Goal: Find specific page/section: Find specific page/section

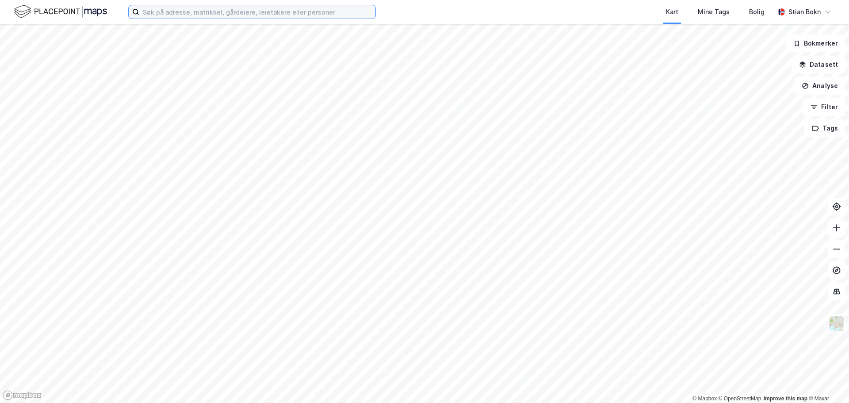
click at [252, 15] on input at bounding box center [257, 11] width 236 height 13
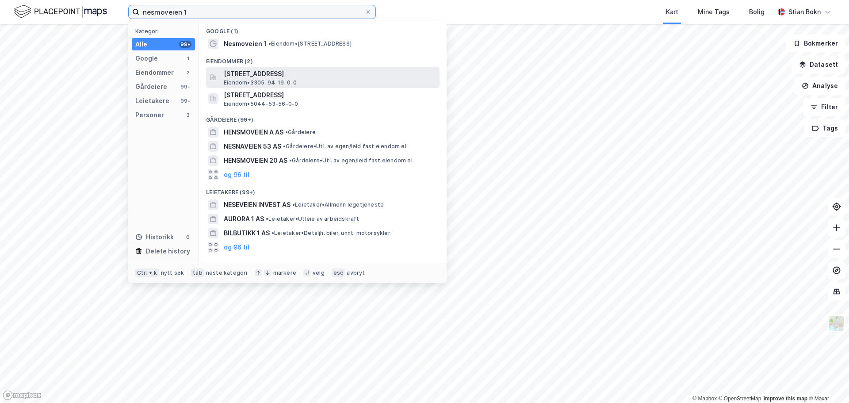
type input "nesmoveien 1"
click at [257, 77] on span "[STREET_ADDRESS]" at bounding box center [330, 74] width 212 height 11
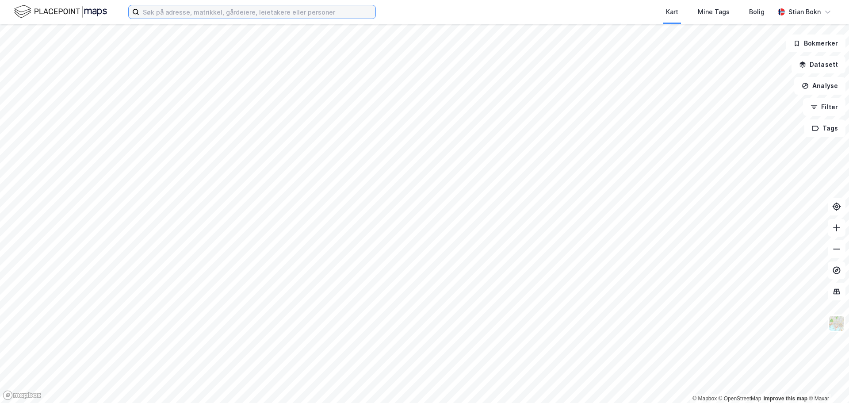
click at [241, 14] on input at bounding box center [257, 11] width 236 height 13
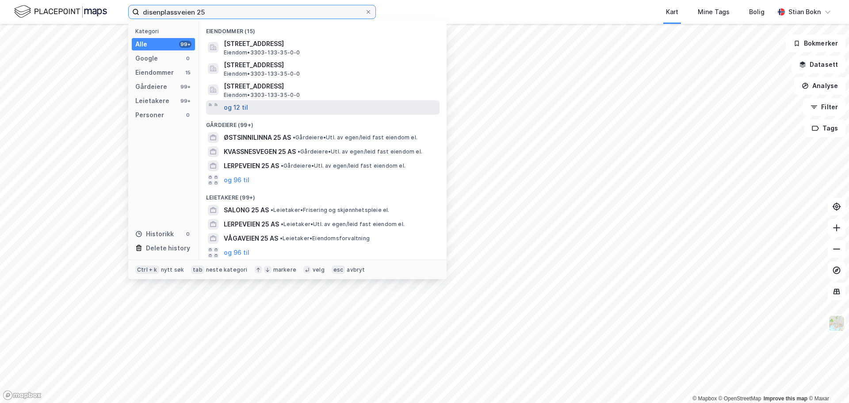
type input "disenplassveien 25"
click at [240, 105] on button "og 12 til" at bounding box center [236, 107] width 24 height 11
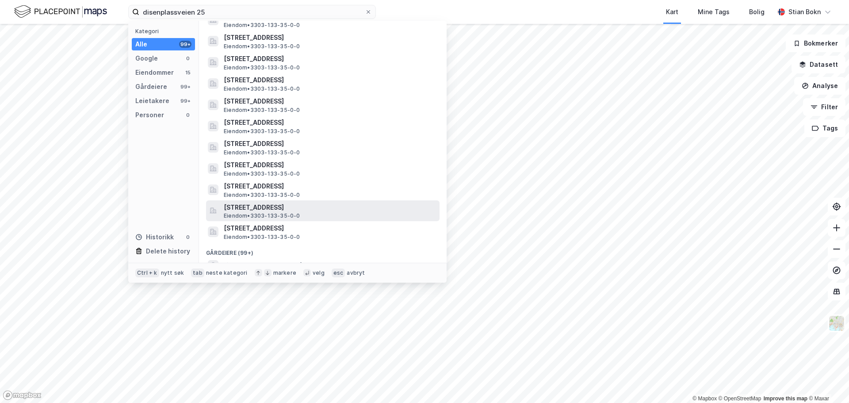
scroll to position [133, 0]
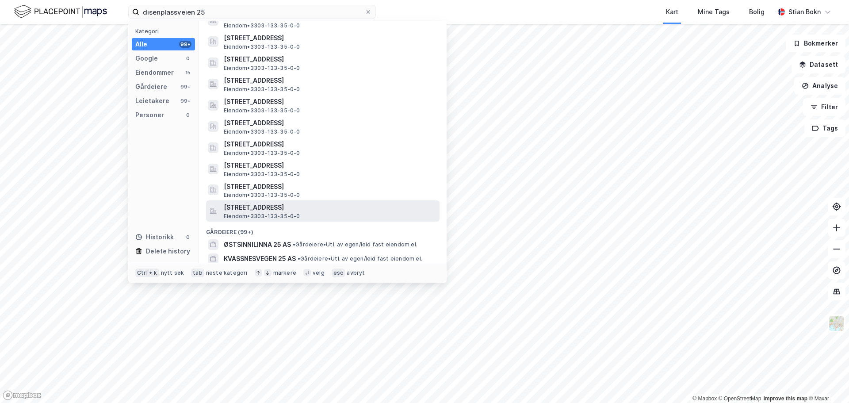
click at [257, 204] on span "Diseplassveien 25R, 3612, KONGSBERG, KONGSBERG" at bounding box center [330, 207] width 212 height 11
